Goal: Transaction & Acquisition: Purchase product/service

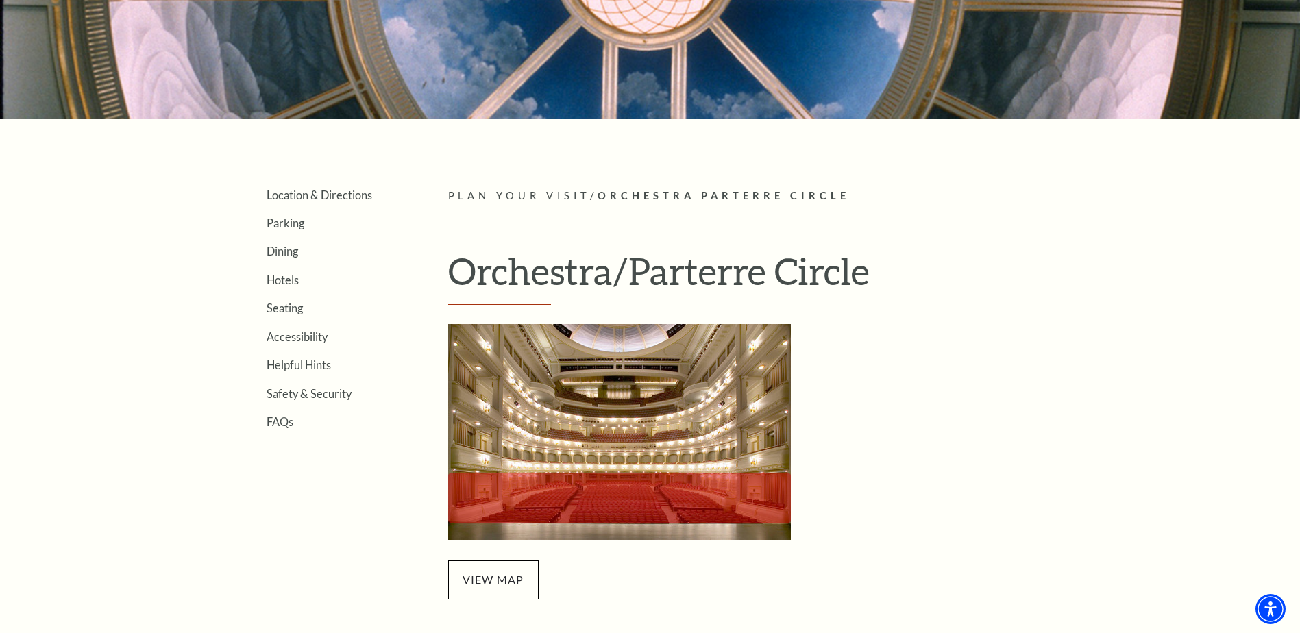
scroll to position [343, 0]
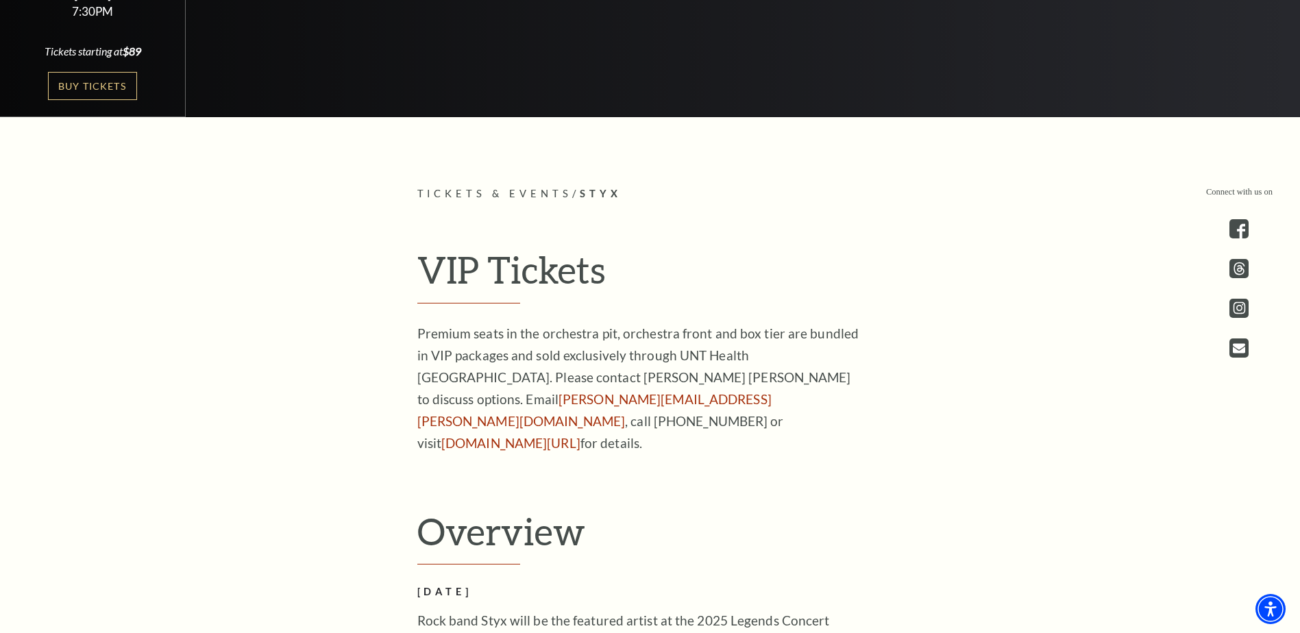
scroll to position [425, 0]
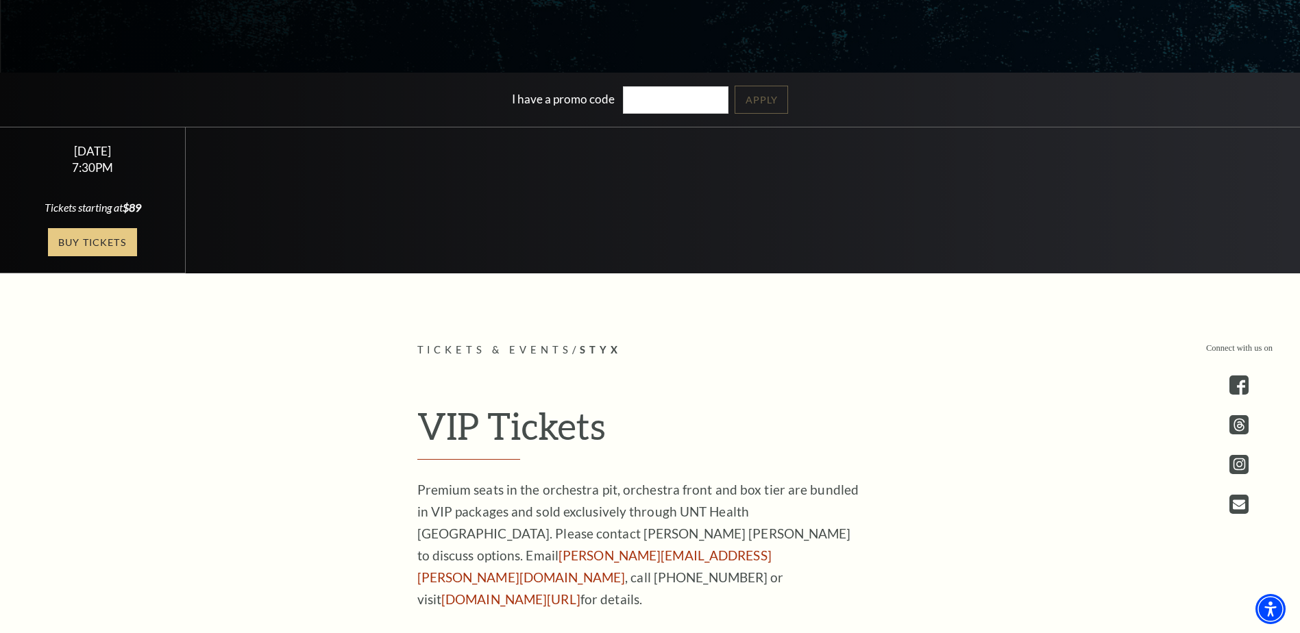
click at [90, 237] on link "Buy Tickets" at bounding box center [92, 242] width 89 height 28
click at [504, 591] on link "unthealth.edu/legends" at bounding box center [510, 599] width 139 height 16
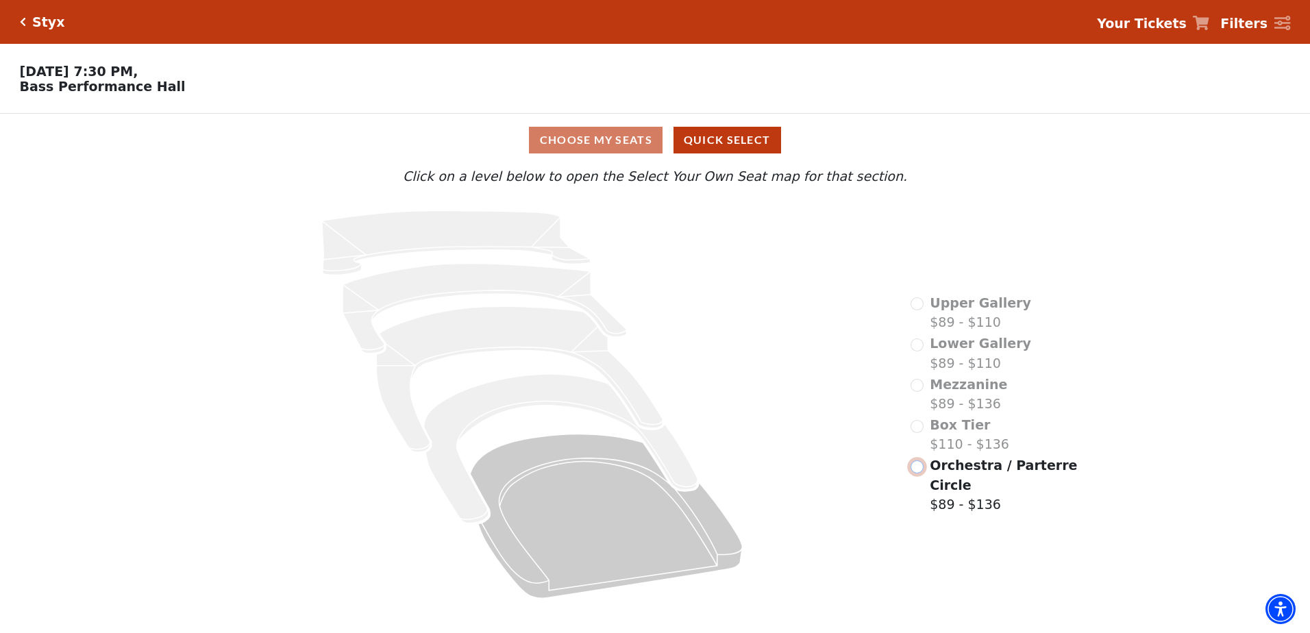
click at [913, 473] on input "Orchestra / Parterre Circle$89 - $136\a" at bounding box center [917, 466] width 13 height 13
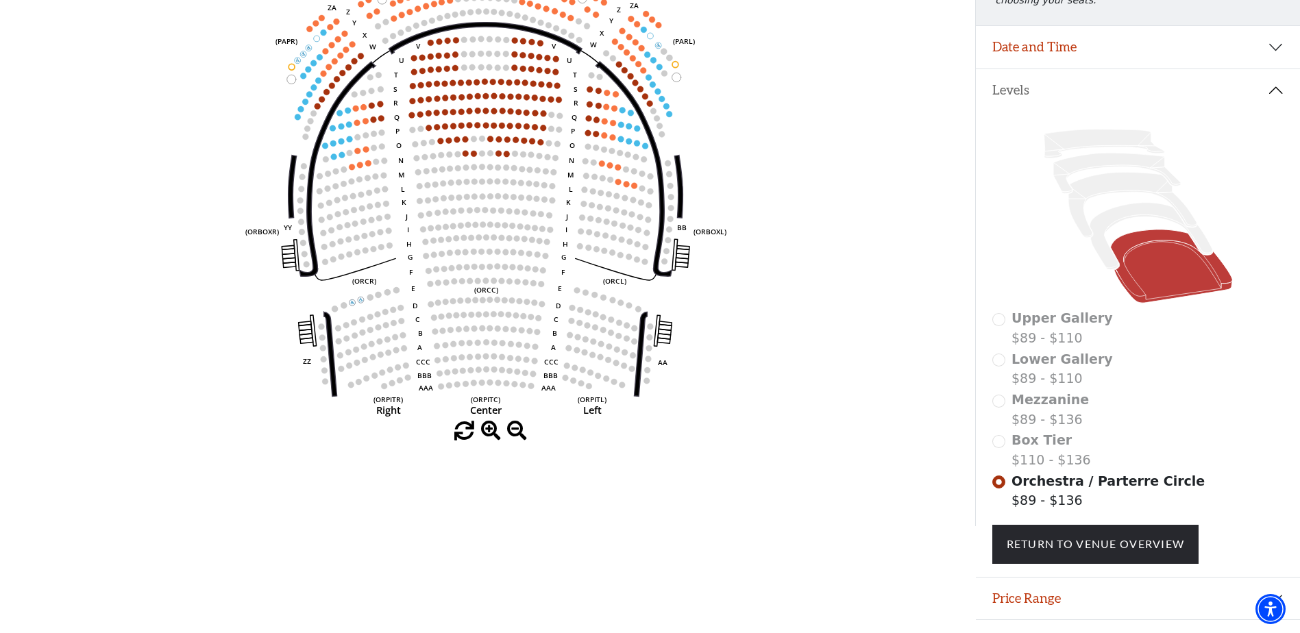
scroll to position [260, 0]
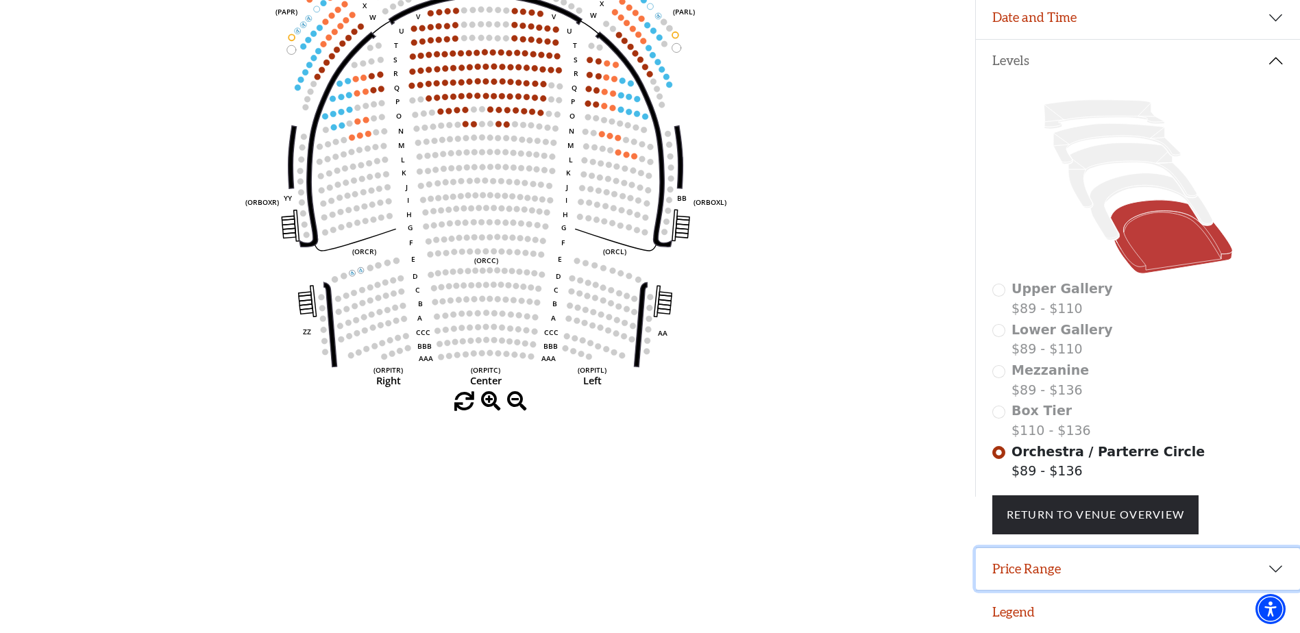
click at [1034, 565] on button "Price Range" at bounding box center [1138, 569] width 324 height 42
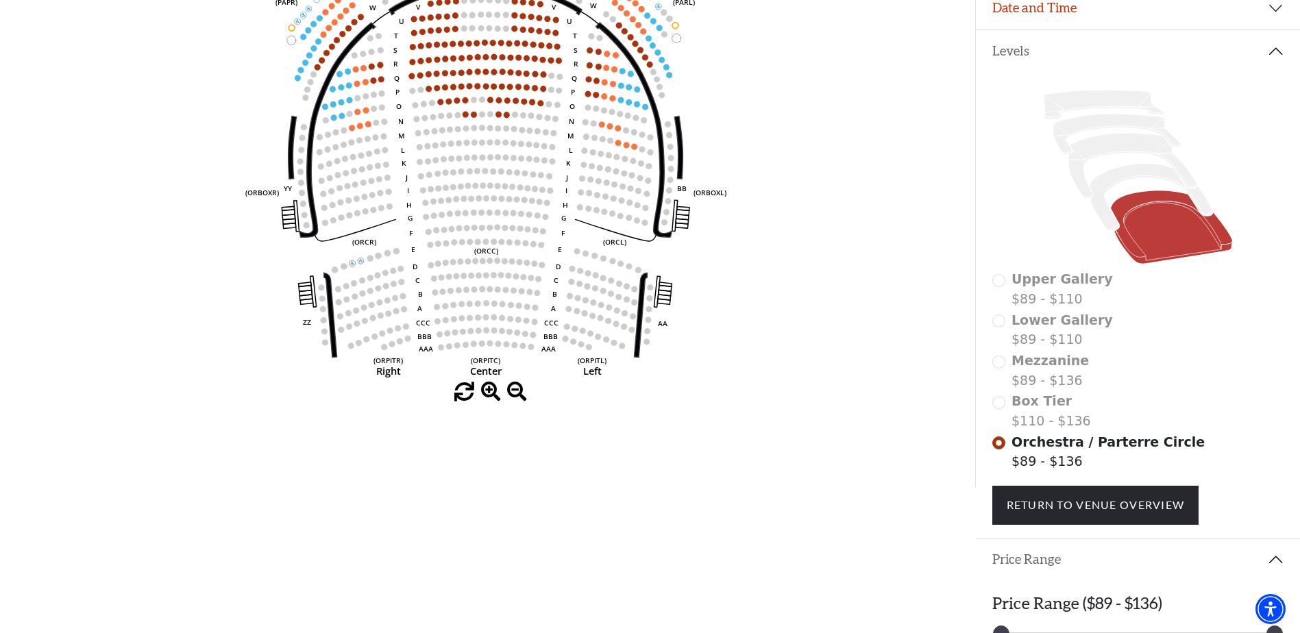
scroll to position [328, 0]
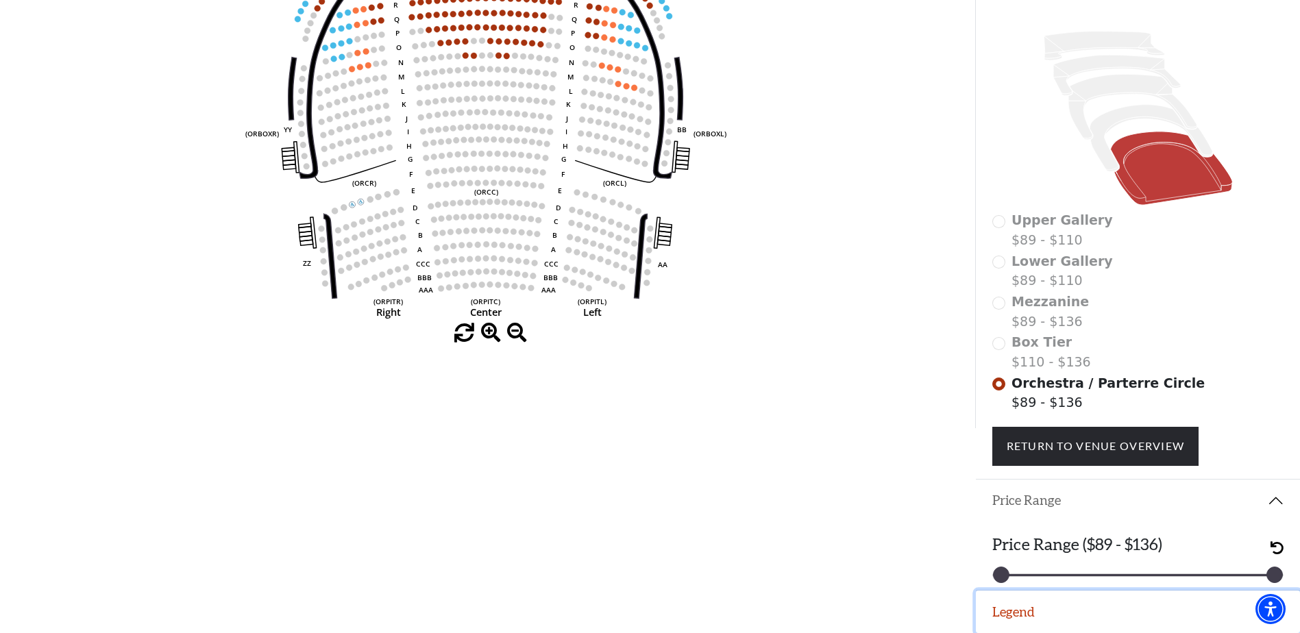
click at [1013, 609] on button "Legend" at bounding box center [1138, 612] width 324 height 42
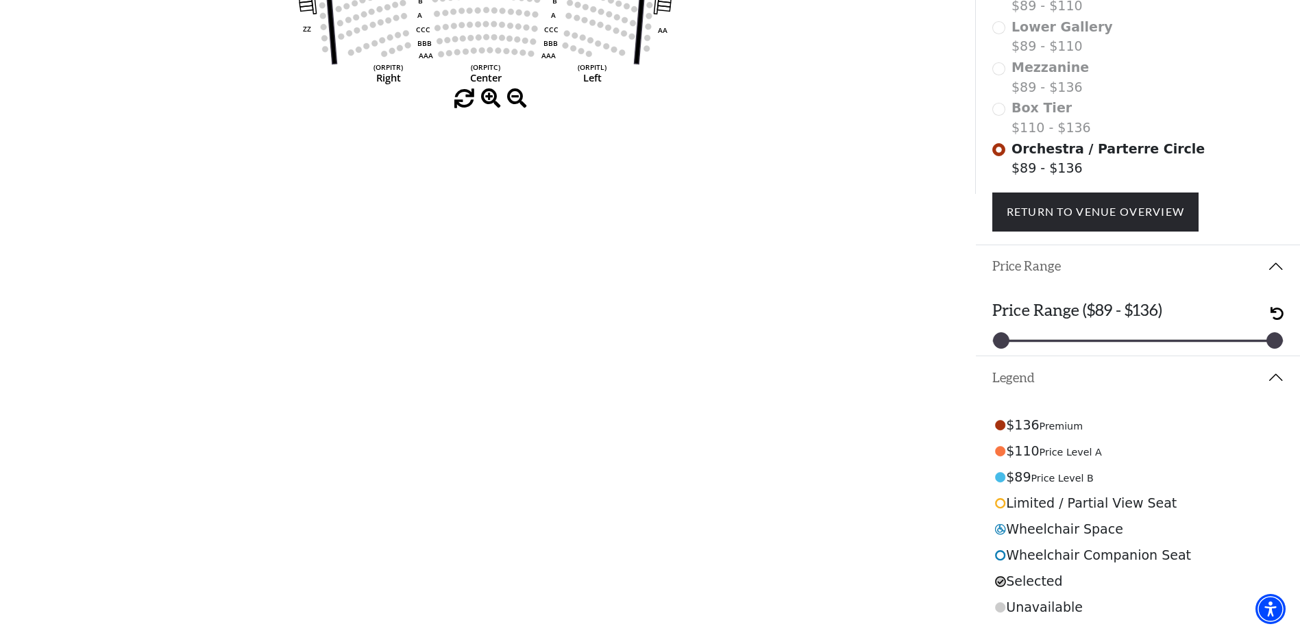
scroll to position [288, 0]
